Goal: Obtain resource: Download file/media

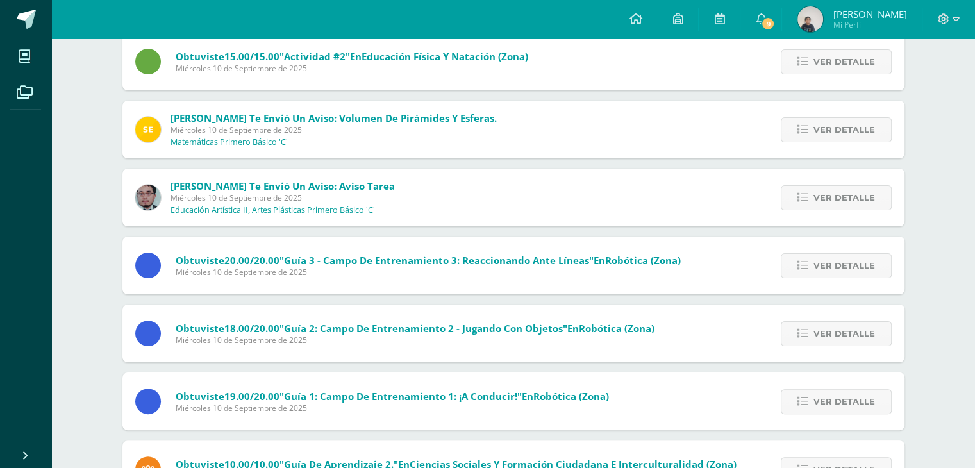
scroll to position [357, 0]
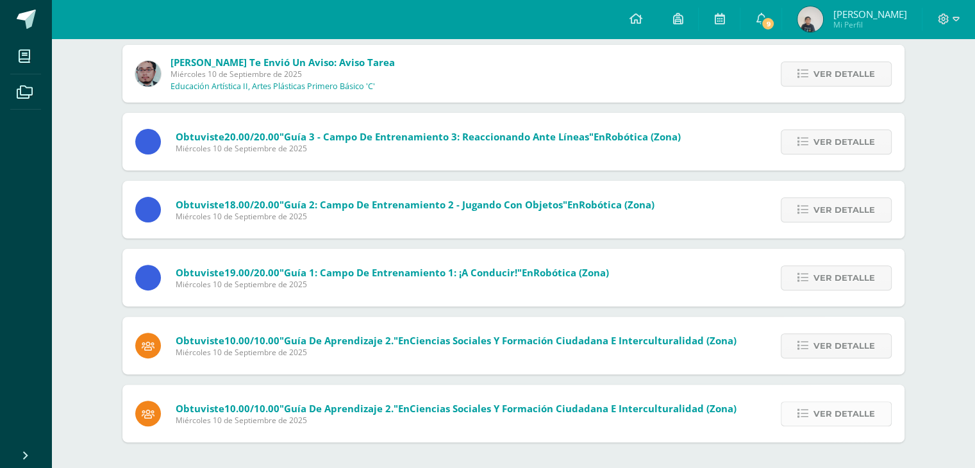
click at [850, 423] on span "Ver detalle" at bounding box center [845, 414] width 62 height 24
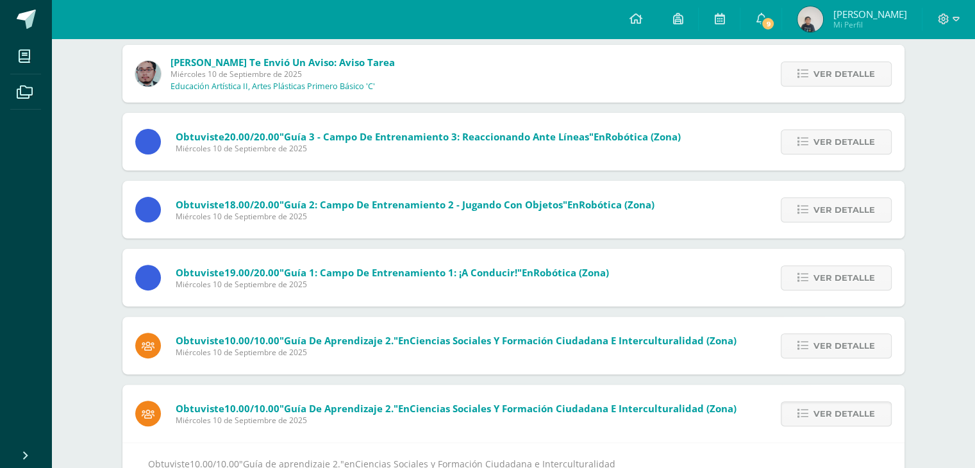
scroll to position [399, 0]
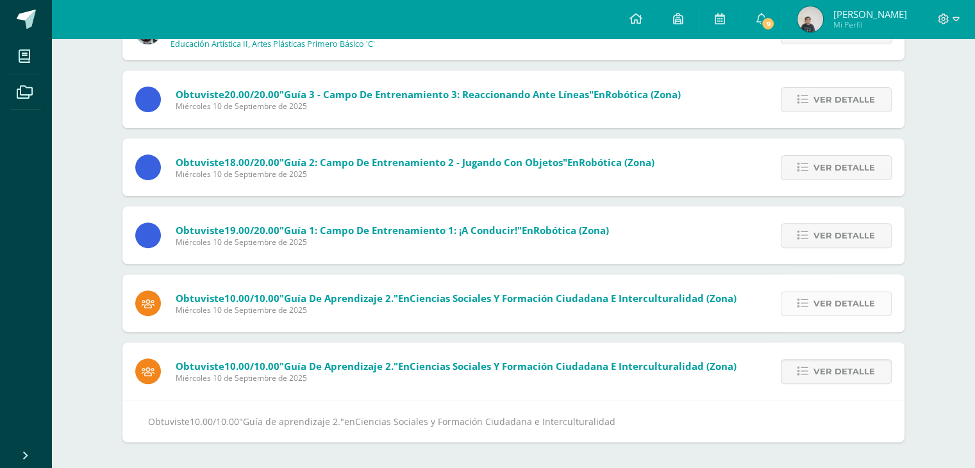
click at [838, 299] on span "Ver detalle" at bounding box center [845, 304] width 62 height 24
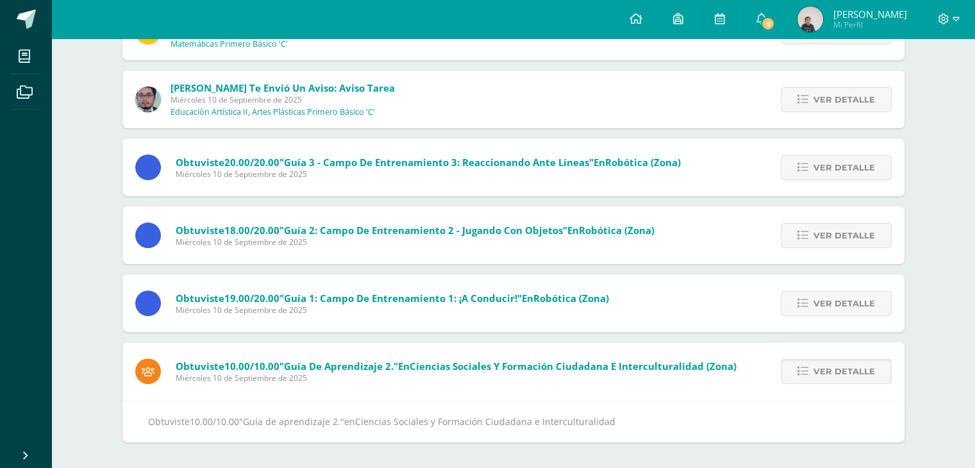
scroll to position [331, 0]
click at [818, 305] on span "Ver detalle" at bounding box center [845, 304] width 62 height 24
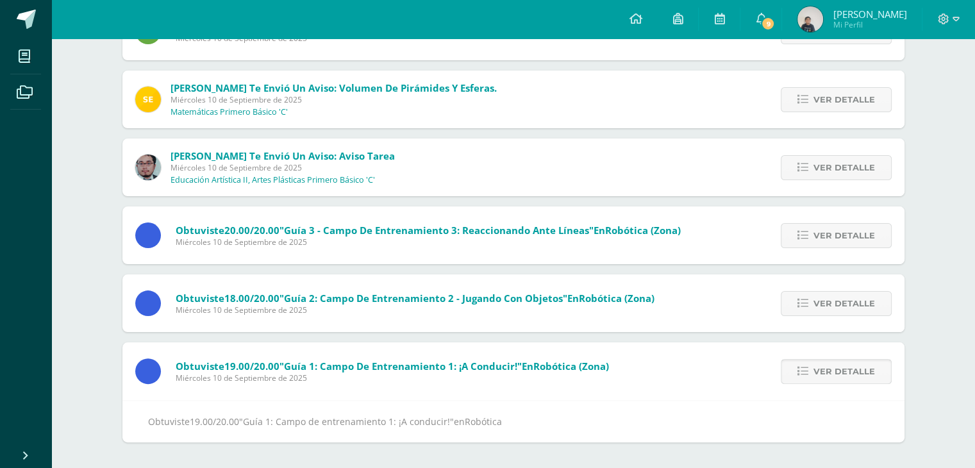
scroll to position [264, 0]
click at [818, 308] on span "Ver detalle" at bounding box center [845, 304] width 62 height 24
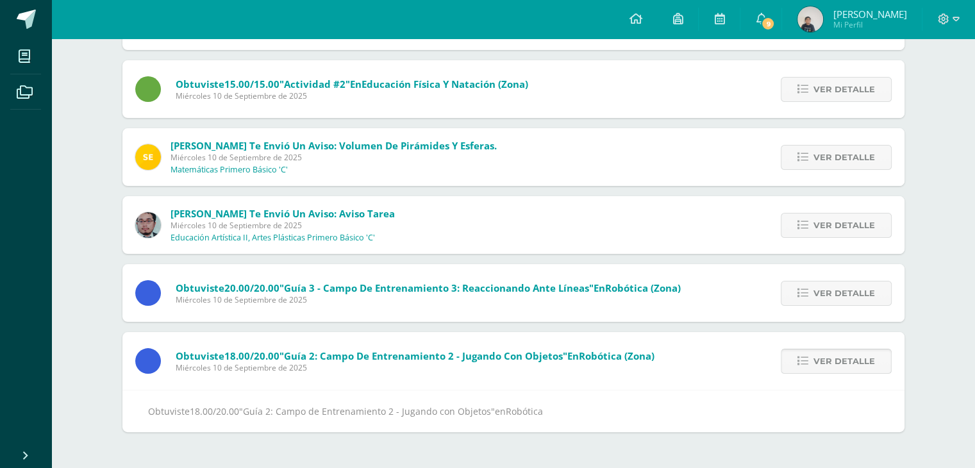
scroll to position [195, 0]
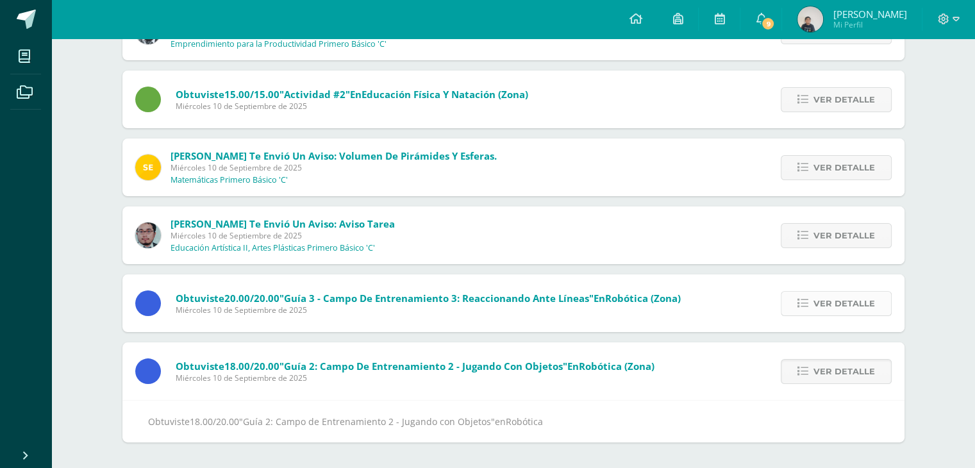
click at [809, 301] on icon at bounding box center [803, 303] width 11 height 11
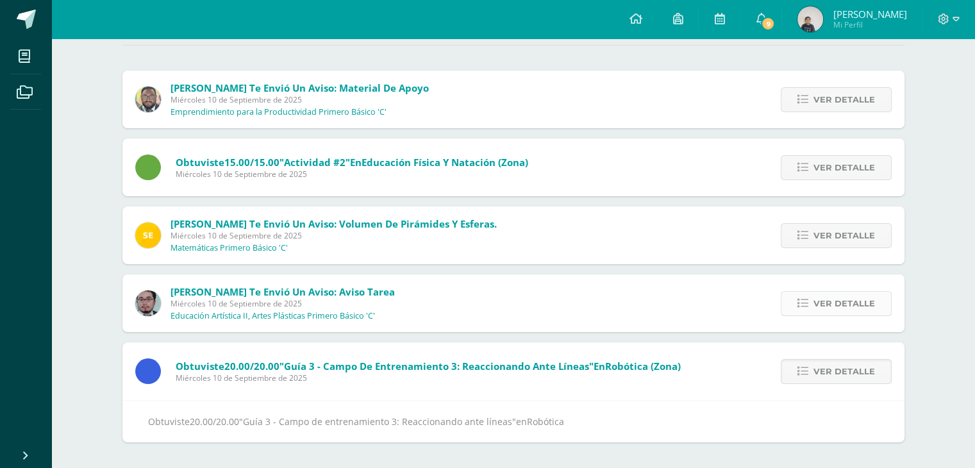
click at [811, 307] on link "Ver detalle" at bounding box center [836, 303] width 111 height 25
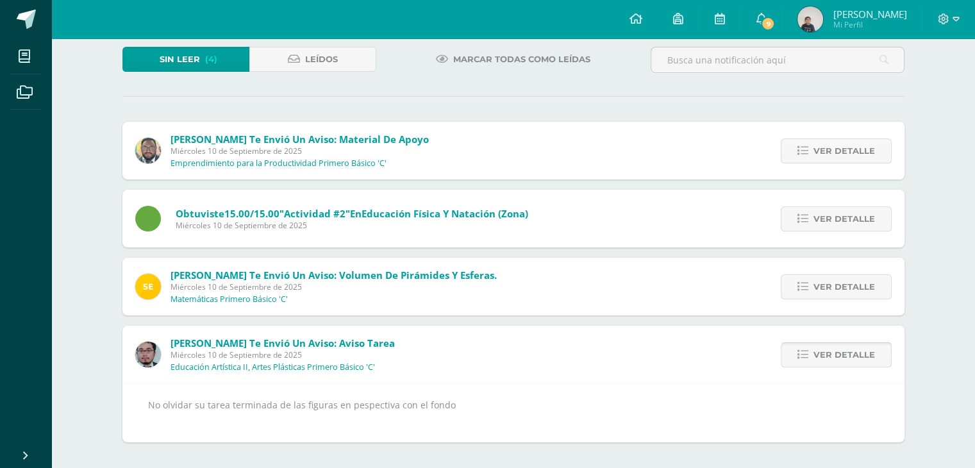
scroll to position [76, 0]
click at [803, 285] on icon at bounding box center [803, 286] width 11 height 11
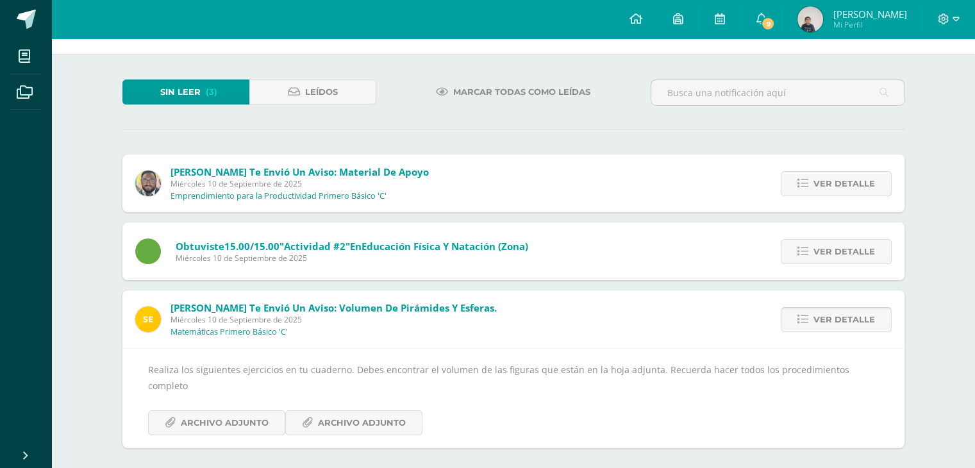
scroll to position [33, 0]
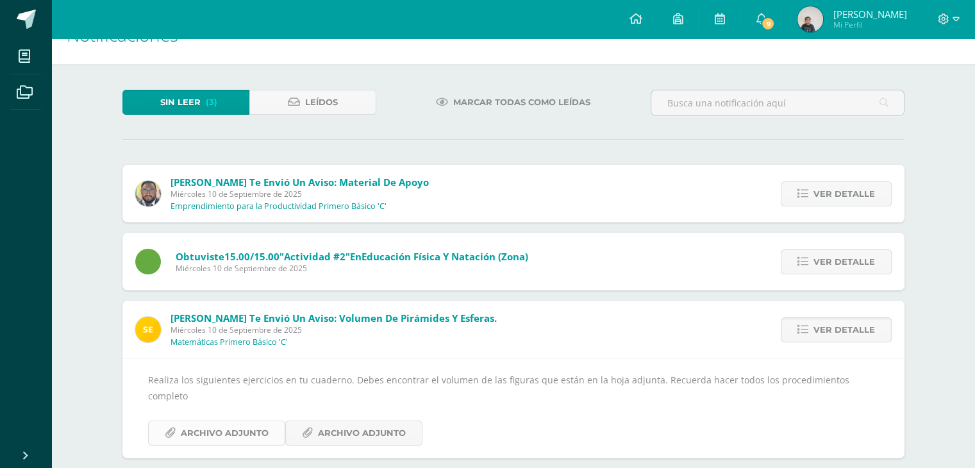
click at [233, 421] on span "Archivo Adjunto" at bounding box center [225, 433] width 88 height 24
click at [340, 421] on span "Archivo Adjunto" at bounding box center [362, 433] width 88 height 24
click at [811, 263] on link "Ver detalle" at bounding box center [836, 261] width 111 height 25
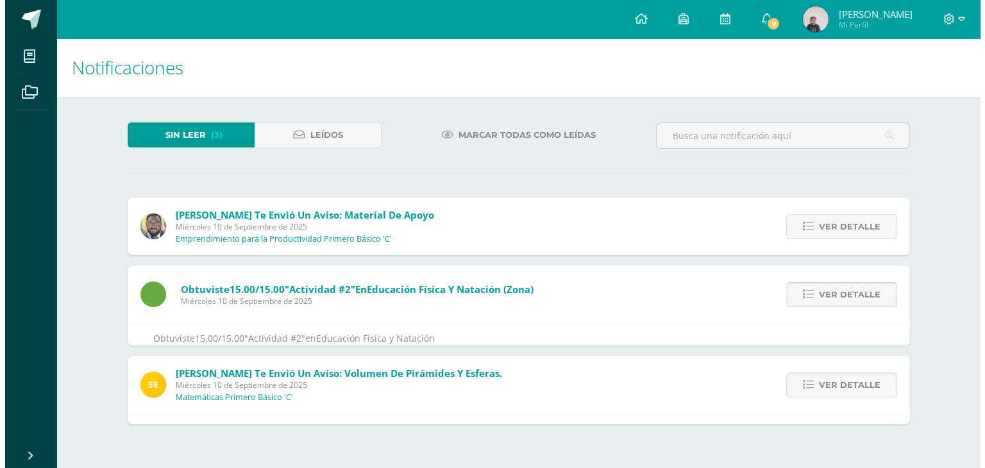
scroll to position [0, 0]
